Goal: Task Accomplishment & Management: Complete application form

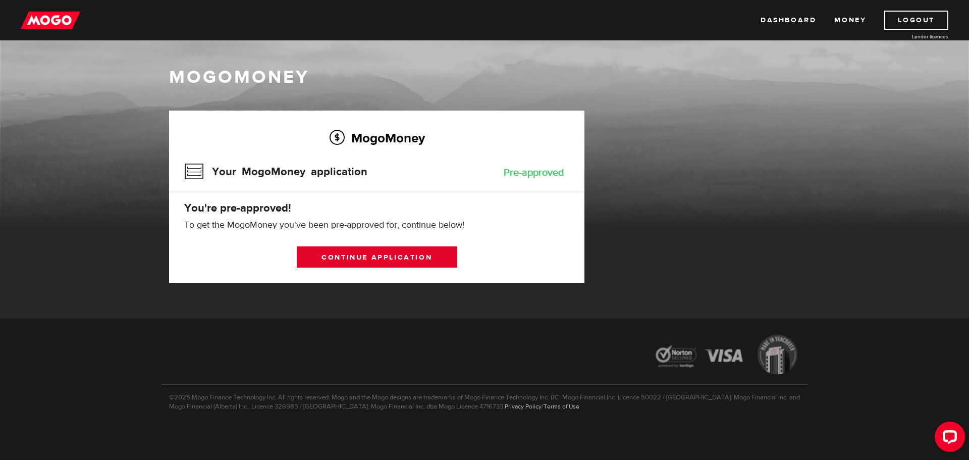
click at [342, 255] on link "Continue application" at bounding box center [377, 256] width 161 height 21
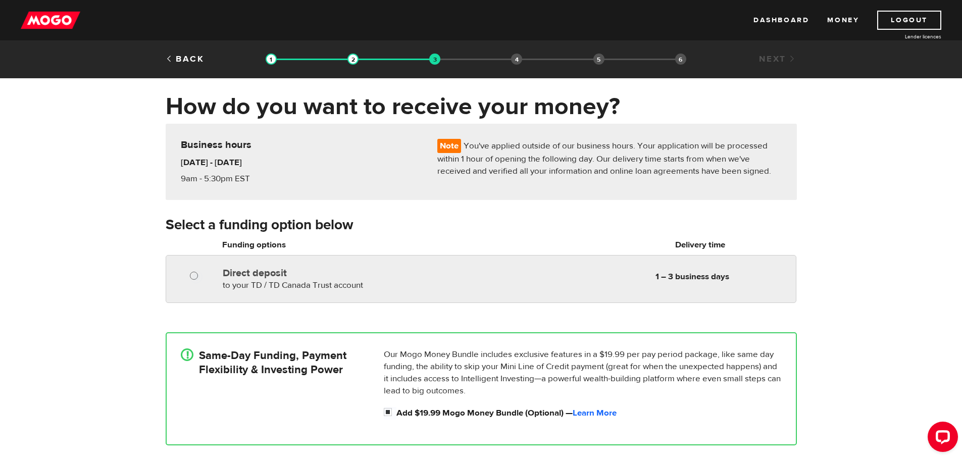
radio input "true"
click at [194, 275] on input "Direct deposit" at bounding box center [196, 277] width 13 height 13
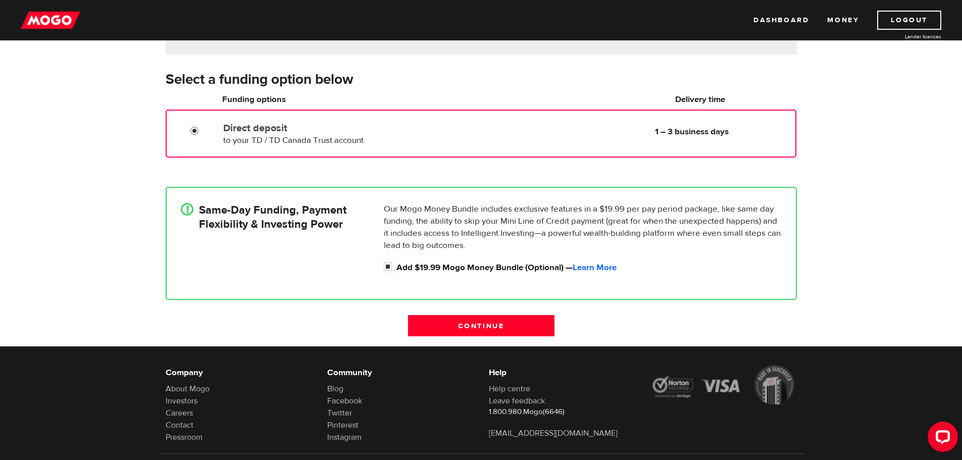
scroll to position [196, 0]
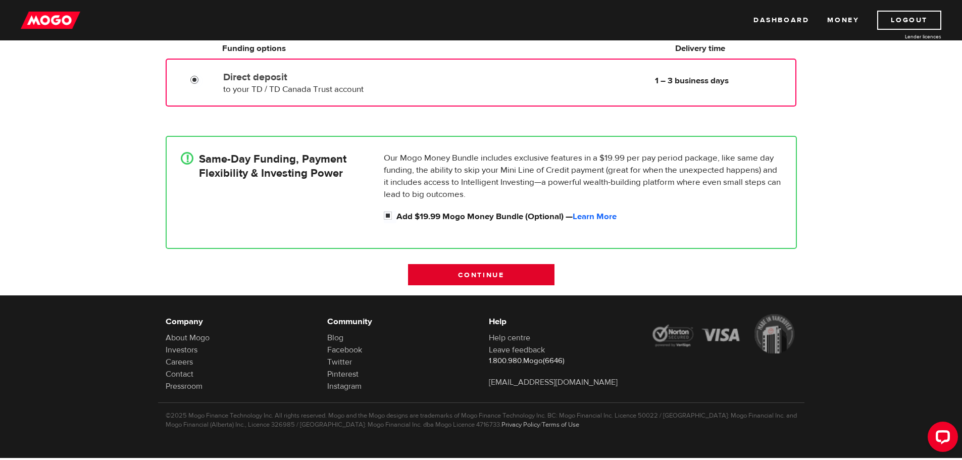
click at [460, 270] on input "Continue" at bounding box center [481, 274] width 146 height 21
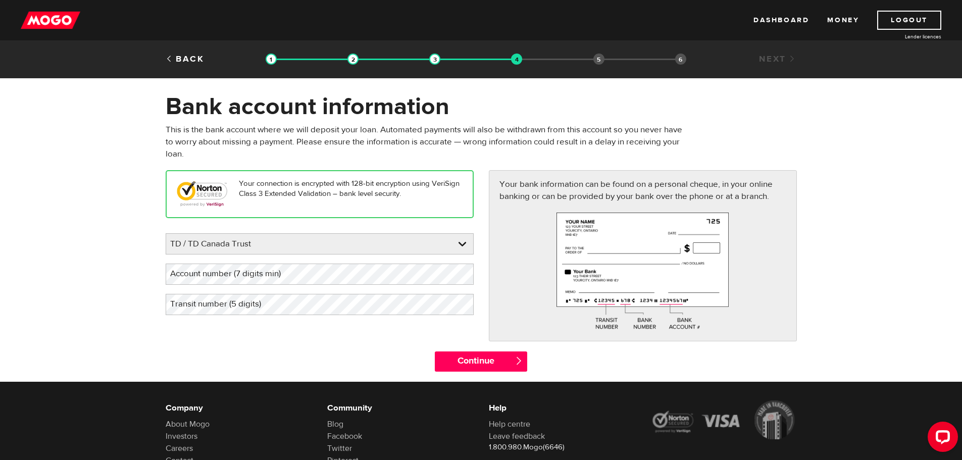
click at [279, 255] on div "Please enter your bank TD / TD Canada Trust BMO / Bank of Montreal CIBC / Canad…" at bounding box center [320, 274] width 308 height 82
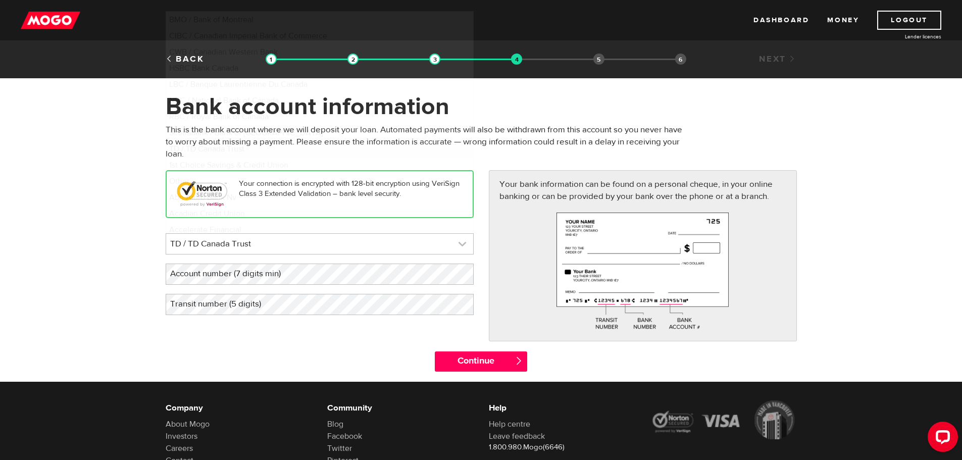
click at [292, 244] on link at bounding box center [319, 244] width 307 height 20
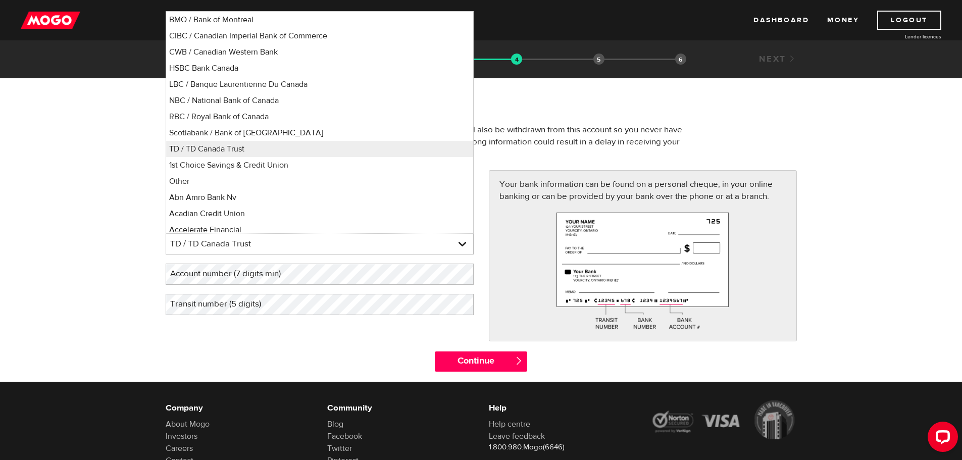
click at [149, 258] on form "Bank account information Oops! Please review the areas highlighted below and ma…" at bounding box center [481, 237] width 962 height 290
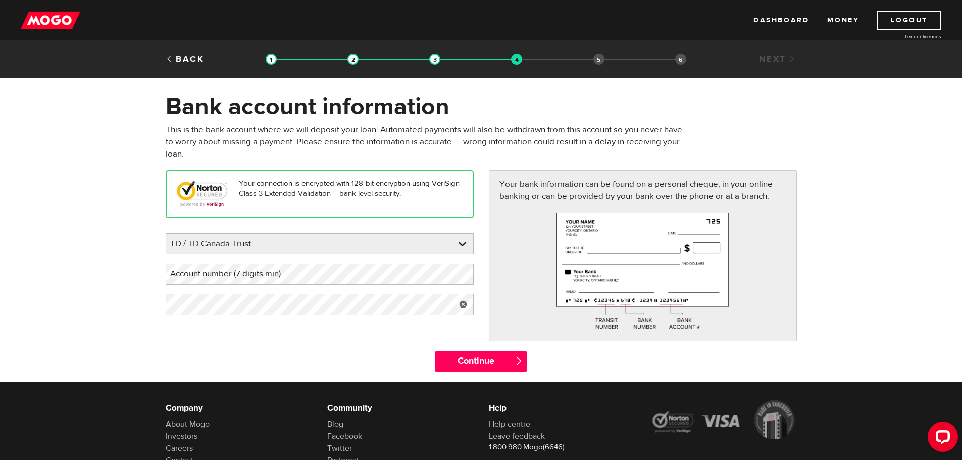
click at [298, 277] on label "Account number (7 digits min)" at bounding box center [234, 274] width 136 height 21
click at [471, 364] on input "Continue" at bounding box center [481, 361] width 92 height 20
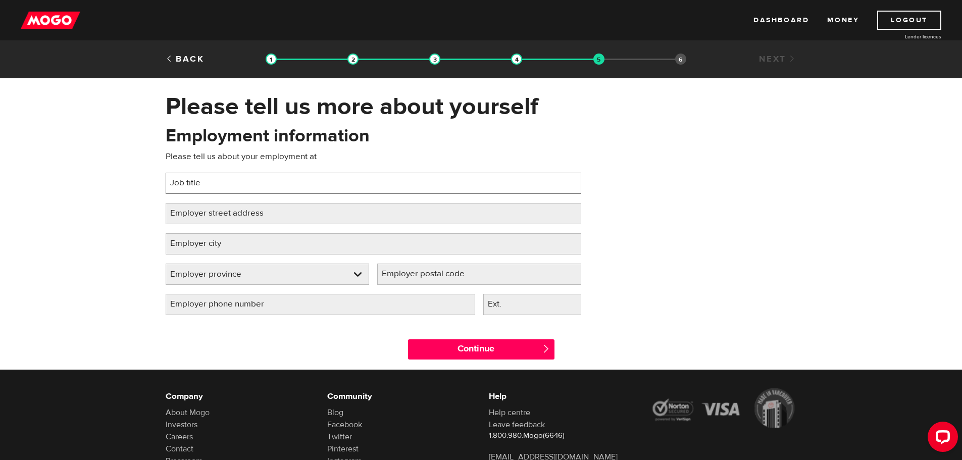
click at [320, 190] on input "Job title" at bounding box center [373, 183] width 415 height 21
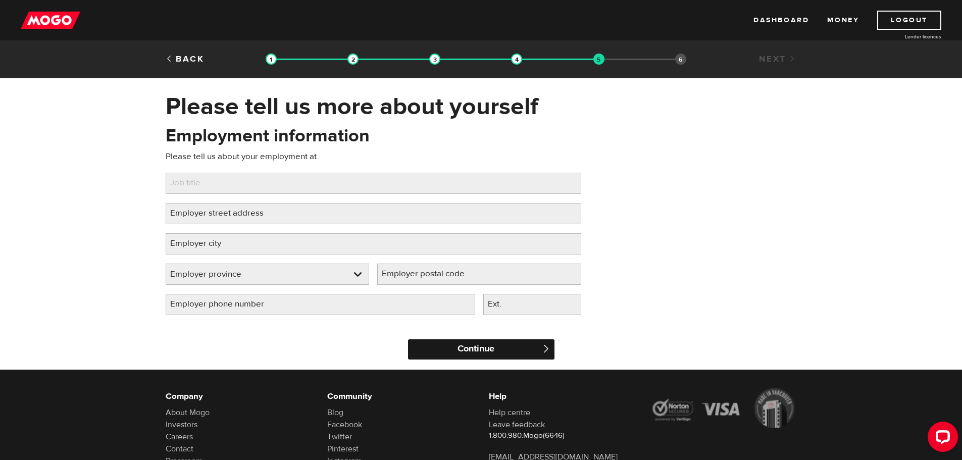
click at [449, 355] on input "Continue" at bounding box center [481, 349] width 146 height 20
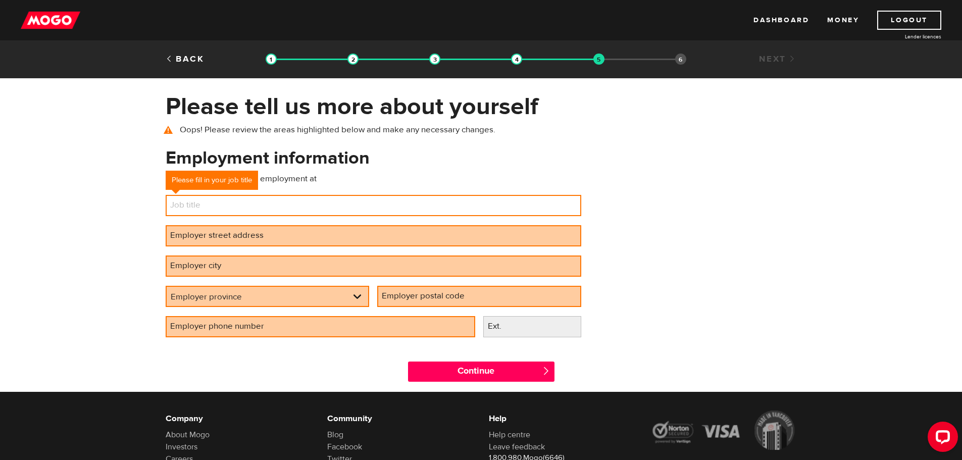
click at [265, 215] on input "Job title" at bounding box center [373, 205] width 415 height 21
type input "Disabled"
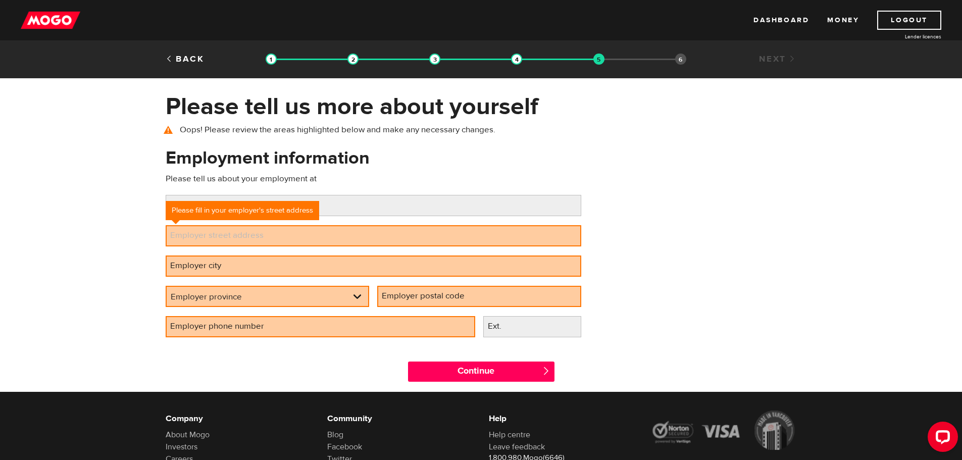
click at [202, 241] on label "Employer street address" at bounding box center [225, 235] width 119 height 21
click at [202, 241] on input "Employer street address" at bounding box center [373, 235] width 415 height 21
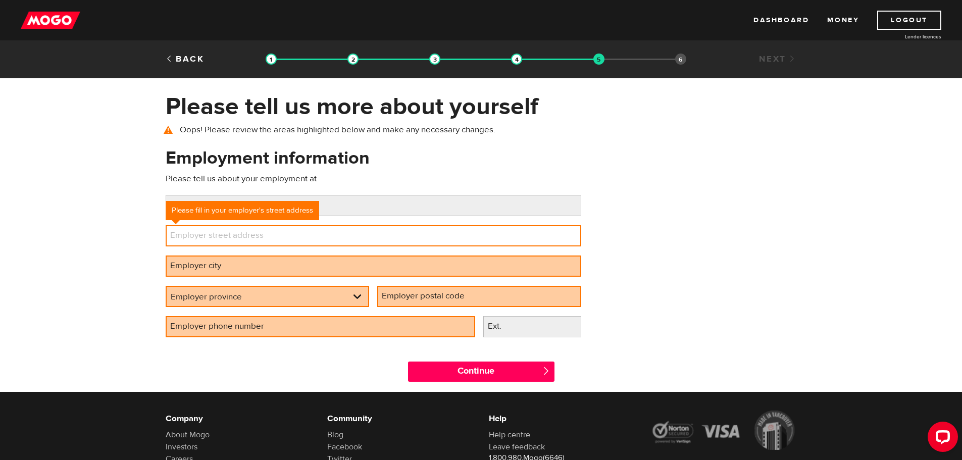
click at [380, 233] on input "Employer street address" at bounding box center [373, 235] width 415 height 21
type input "[STREET_ADDRESS]"
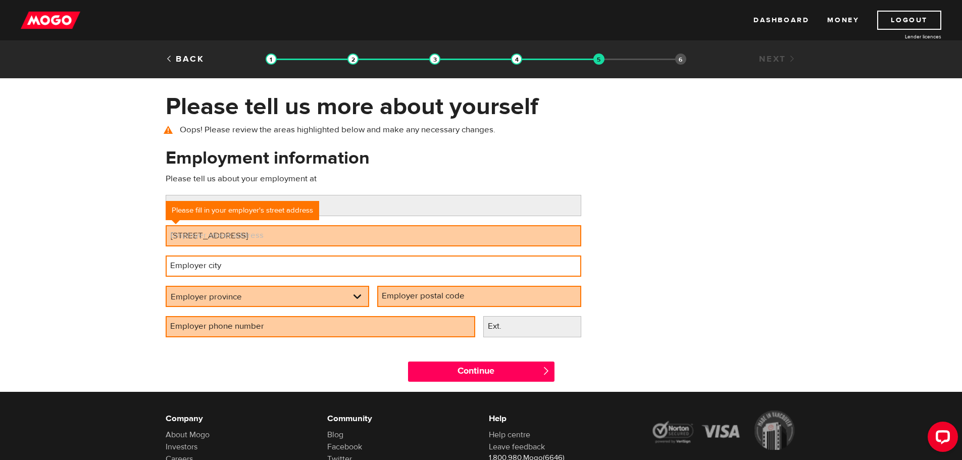
type input "Thunder Bay"
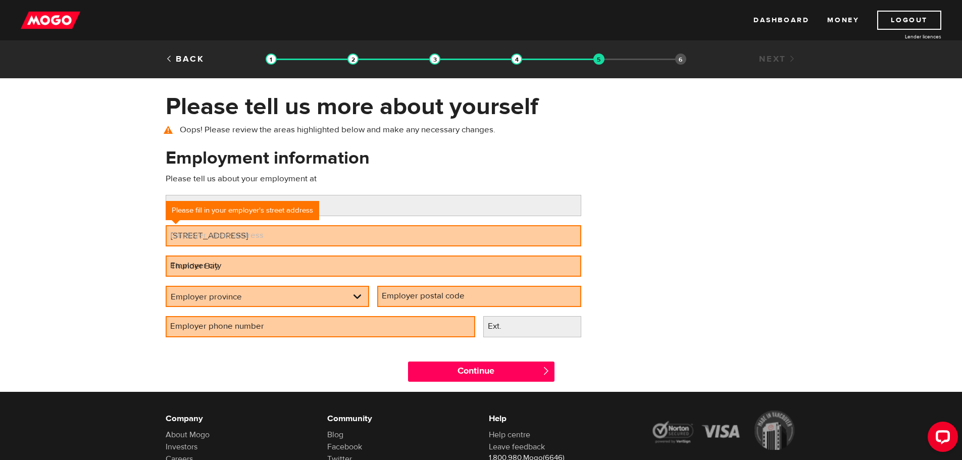
select select "ON"
type input "P7A 7T8"
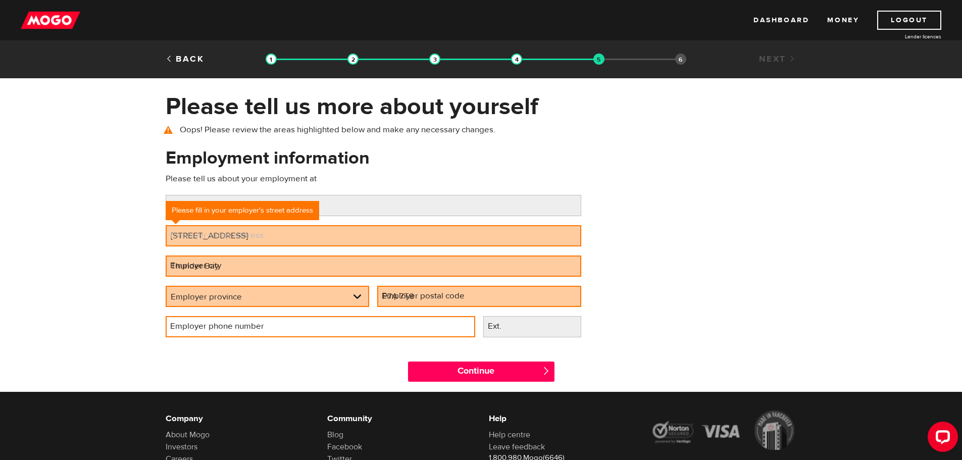
type input "[PHONE_NUMBER]"
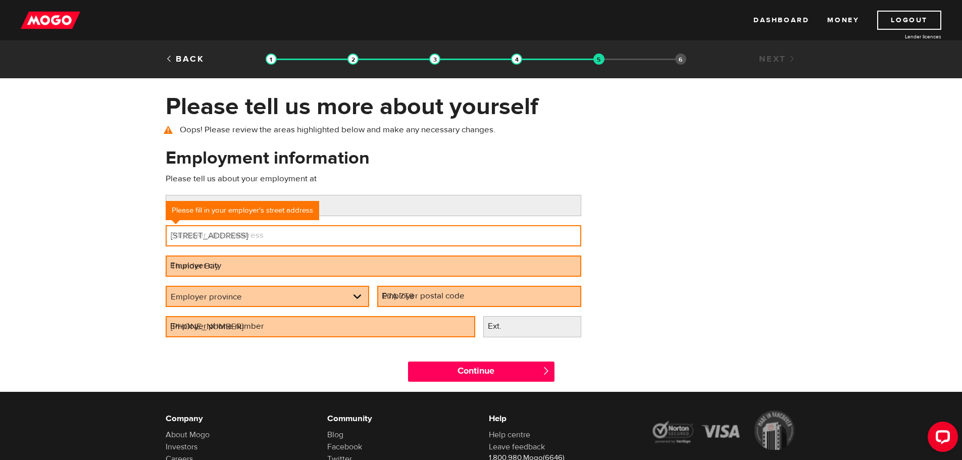
select select "ON"
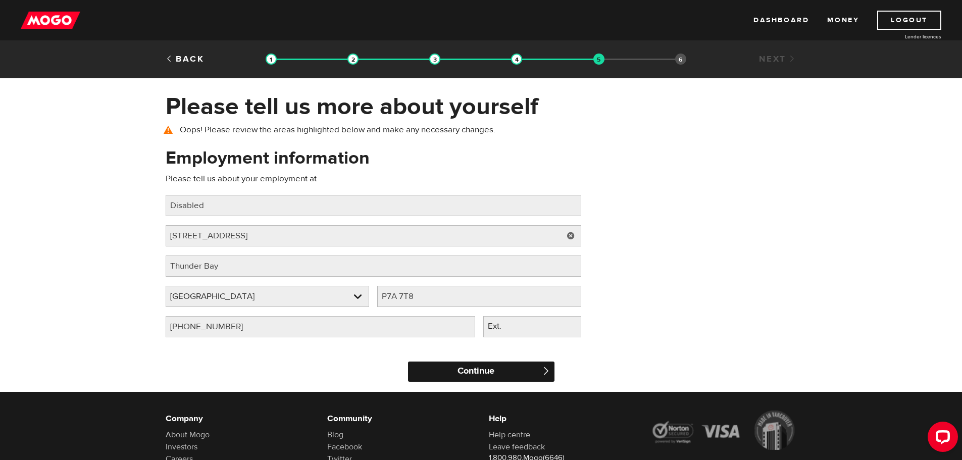
click at [512, 372] on input "Continue" at bounding box center [481, 371] width 146 height 20
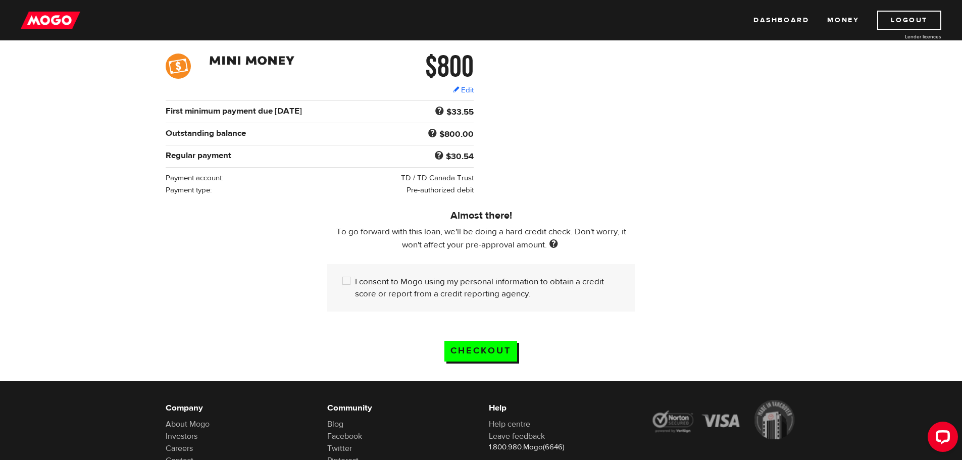
scroll to position [151, 0]
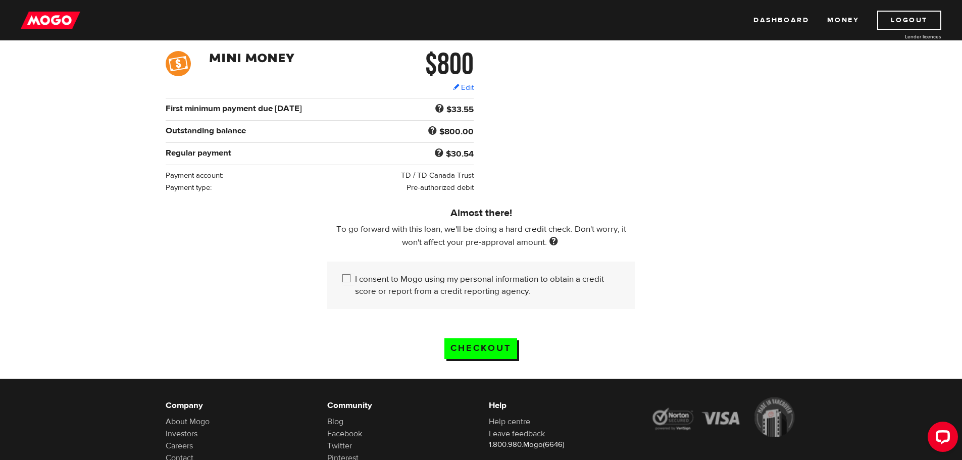
click at [340, 282] on div "I consent to Mogo using my personal information to obtain a credit score or rep…" at bounding box center [481, 285] width 308 height 47
click at [348, 280] on input "I consent to Mogo using my personal information to obtain a credit score or rep…" at bounding box center [348, 279] width 13 height 13
click at [340, 275] on div "I consent to Mogo using my personal information to obtain a credit score or rep…" at bounding box center [481, 285] width 308 height 47
click at [345, 275] on input "I consent to Mogo using my personal information to obtain a credit score or rep…" at bounding box center [348, 279] width 13 height 13
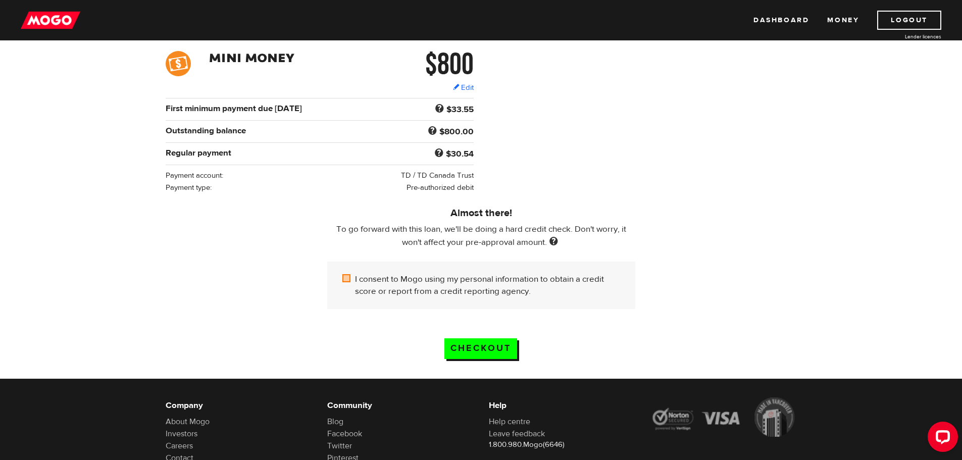
checkbox input "true"
